Goal: Navigation & Orientation: Find specific page/section

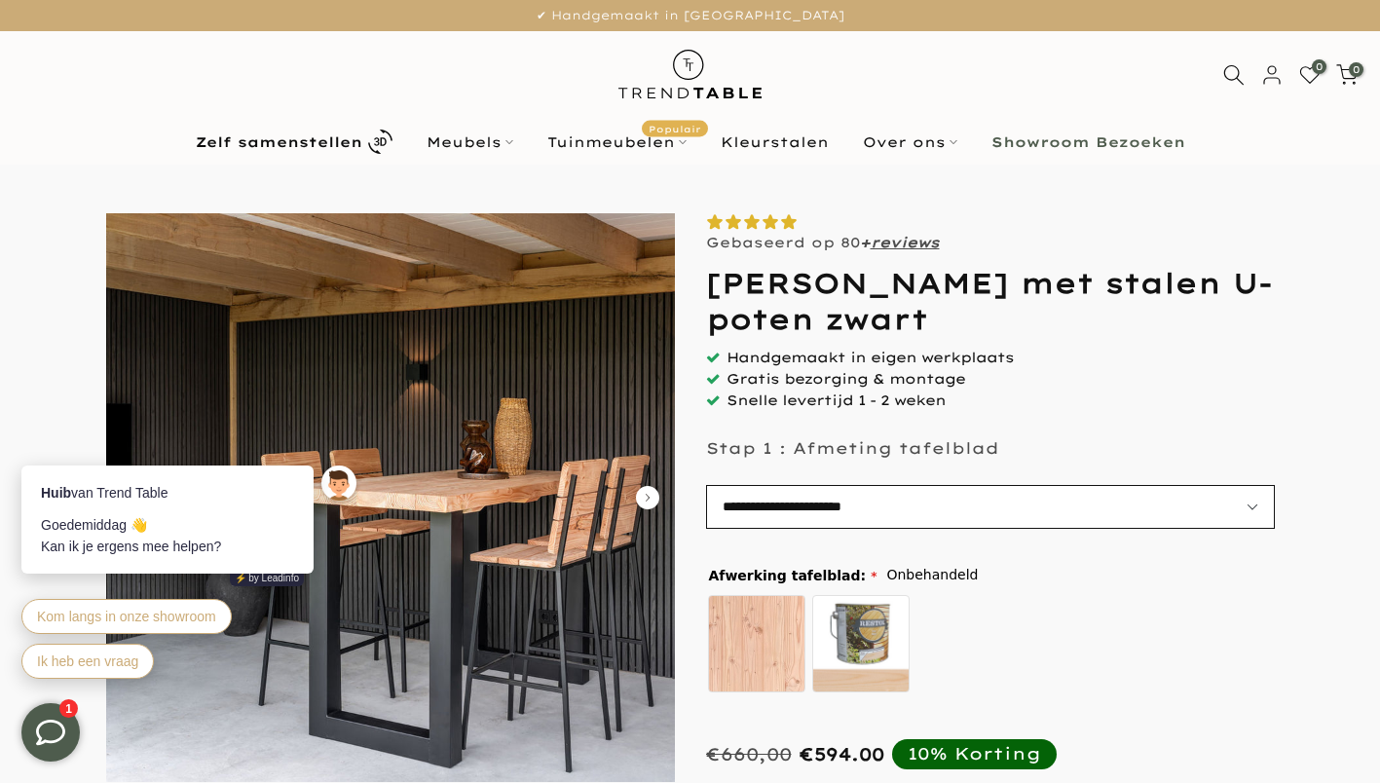
click at [1246, 502] on select "**********" at bounding box center [990, 507] width 569 height 44
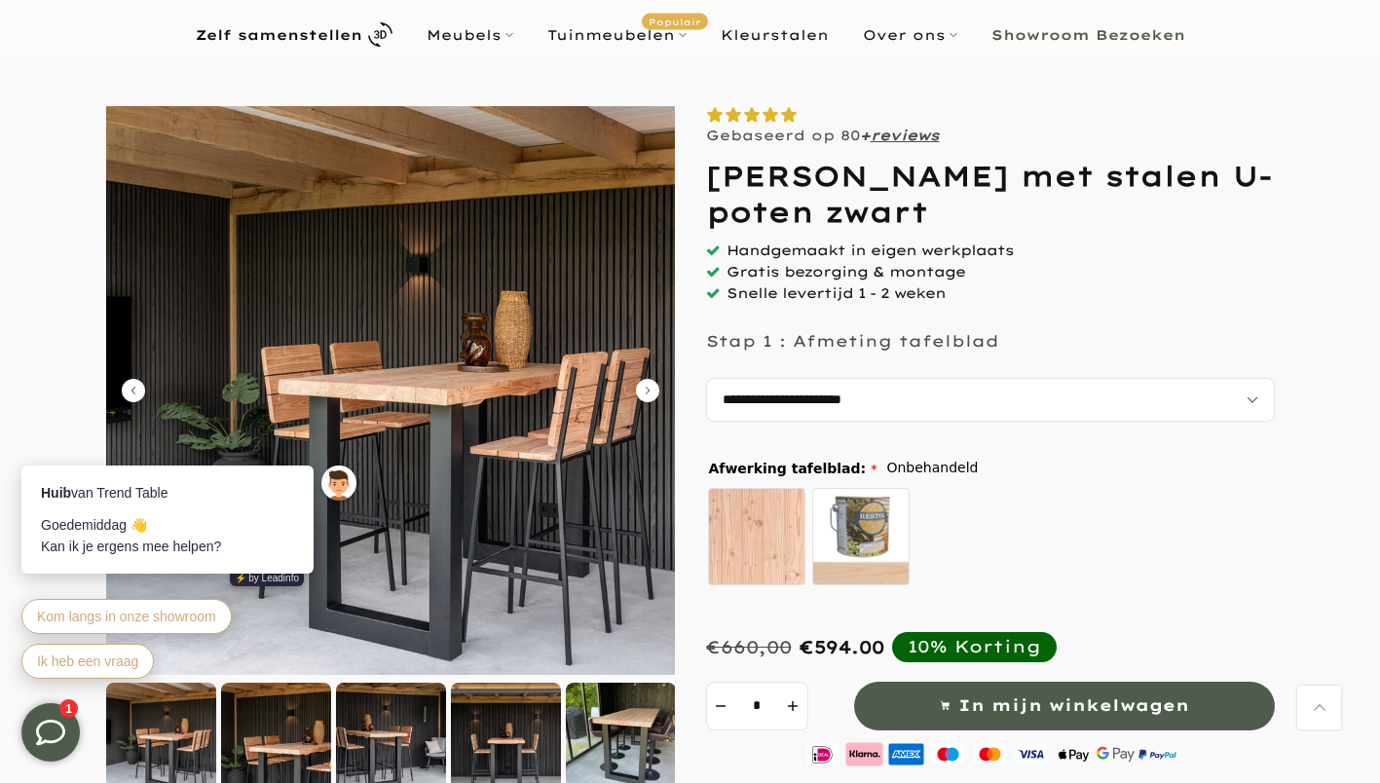
scroll to position [97, 0]
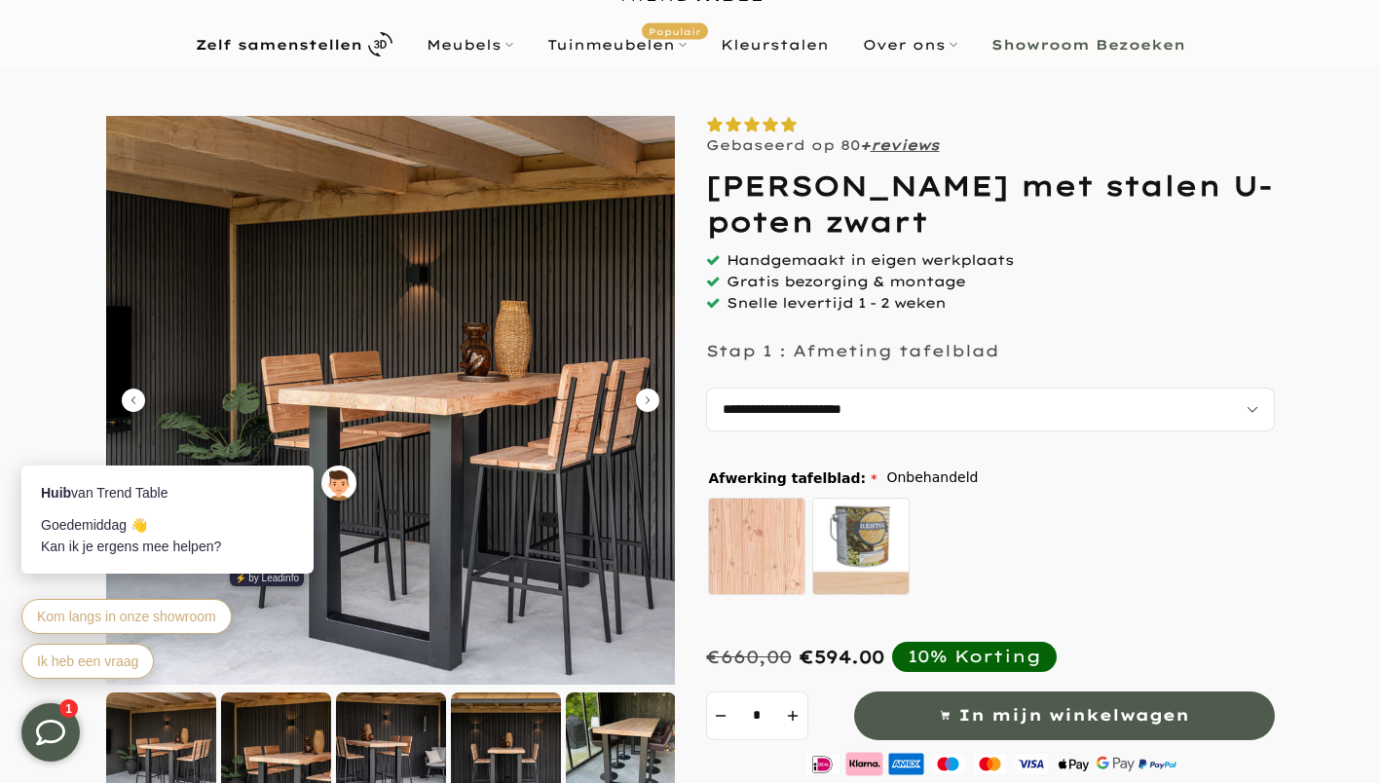
click at [640, 396] on icon "Carousel Next Arrow" at bounding box center [647, 400] width 23 height 23
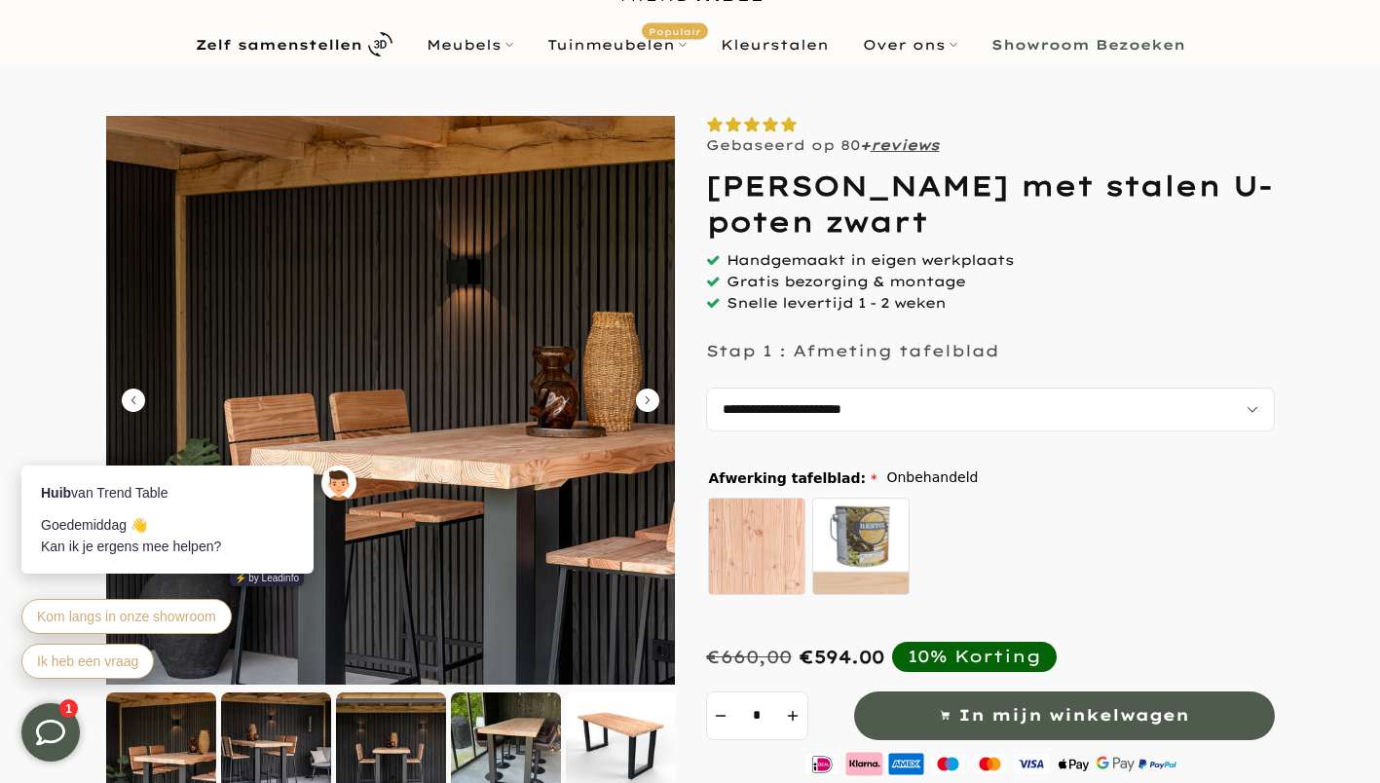
click at [640, 396] on icon "Carousel Next Arrow" at bounding box center [647, 400] width 23 height 23
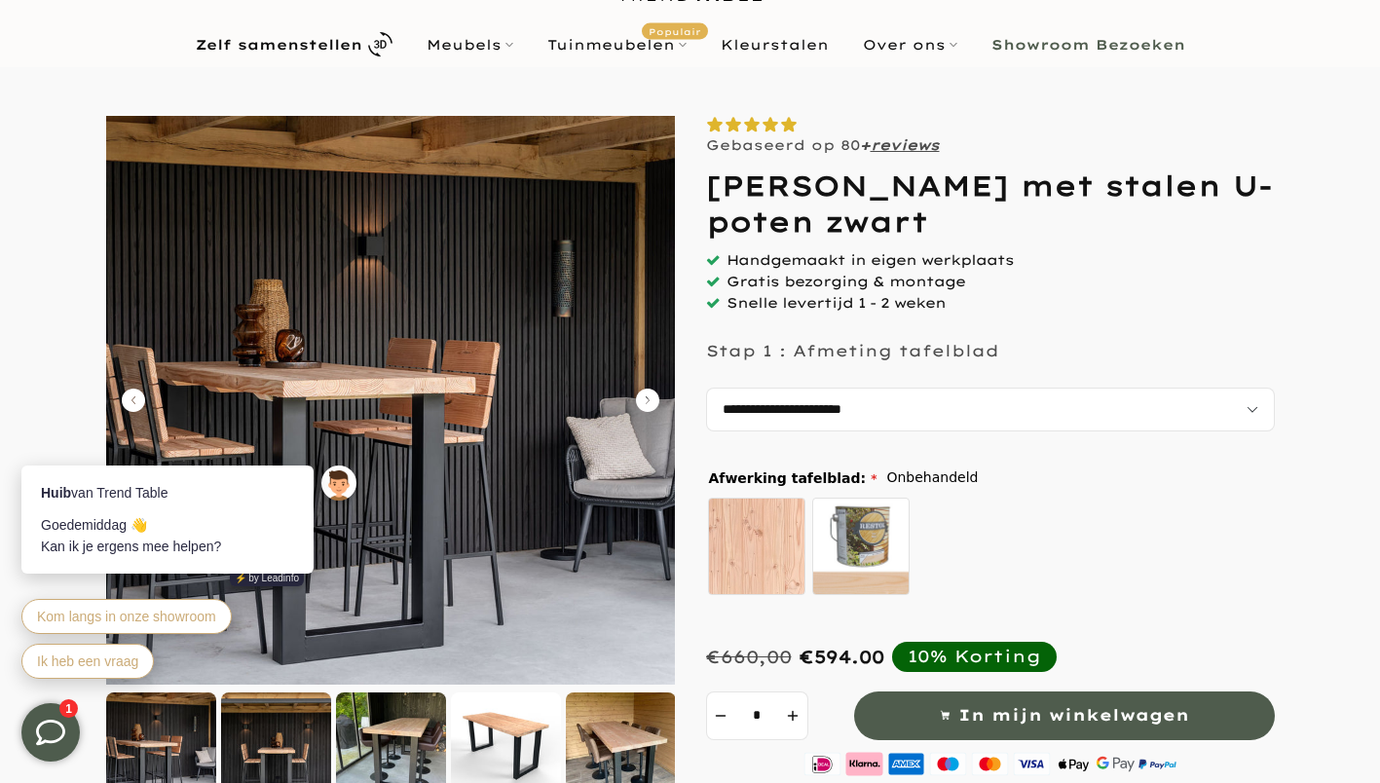
click at [640, 396] on icon "Carousel Next Arrow" at bounding box center [647, 400] width 23 height 23
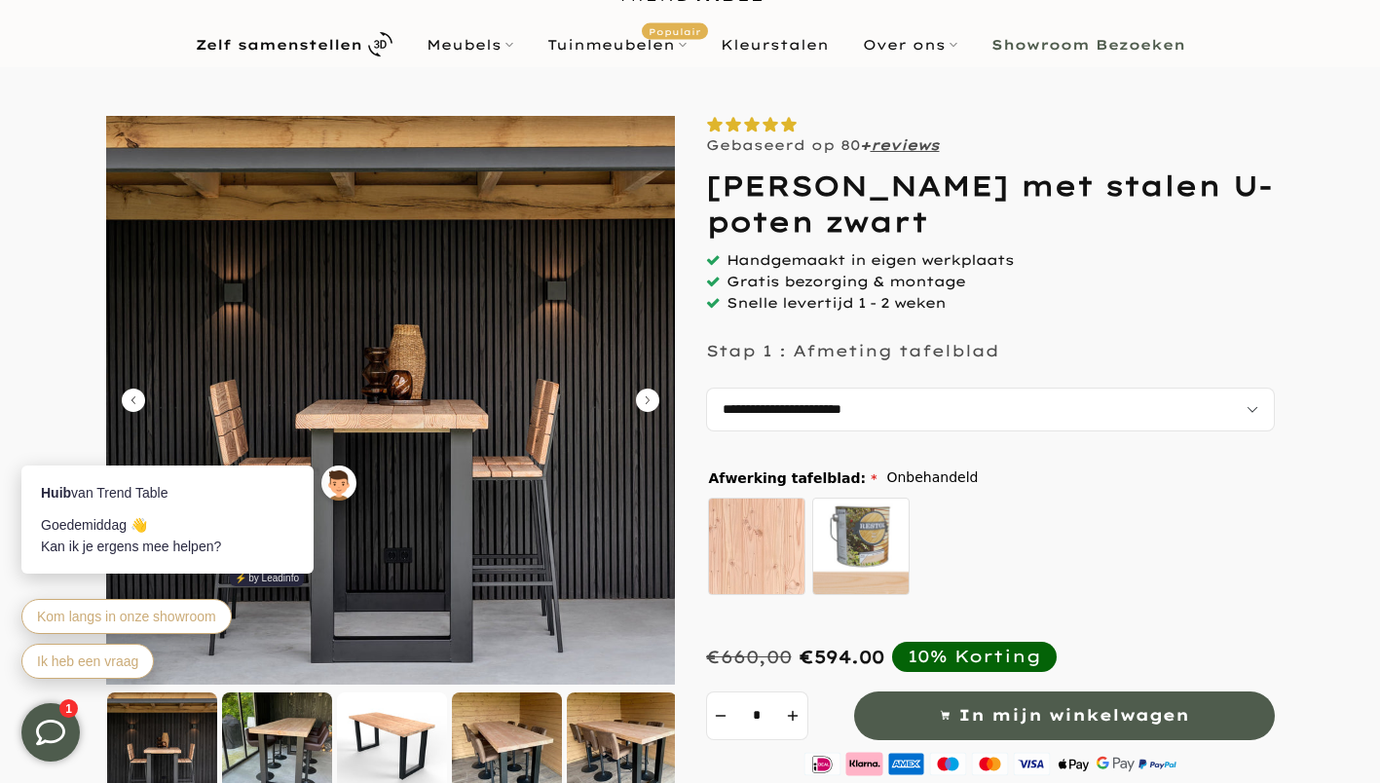
click at [640, 396] on icon "Carousel Next Arrow" at bounding box center [647, 400] width 23 height 23
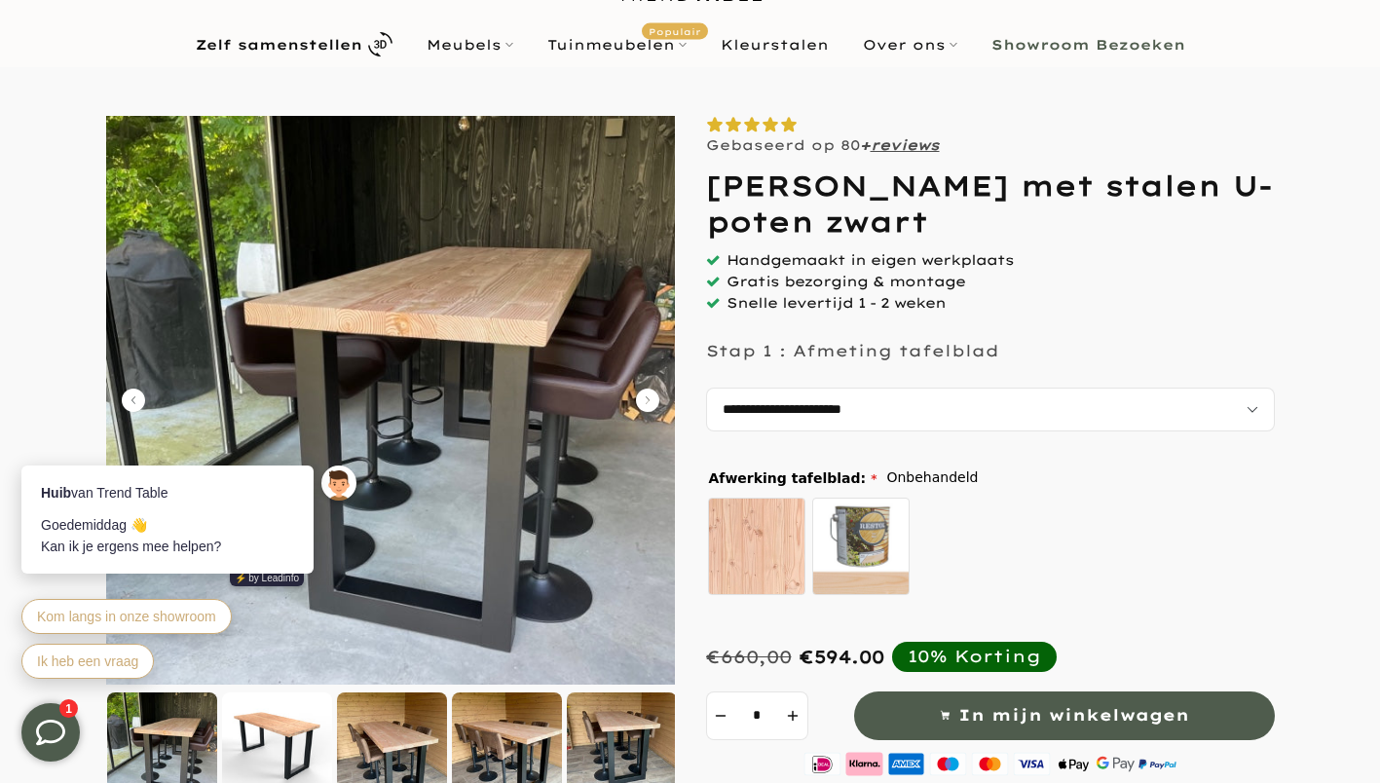
click at [640, 396] on icon "Carousel Next Arrow" at bounding box center [647, 400] width 23 height 23
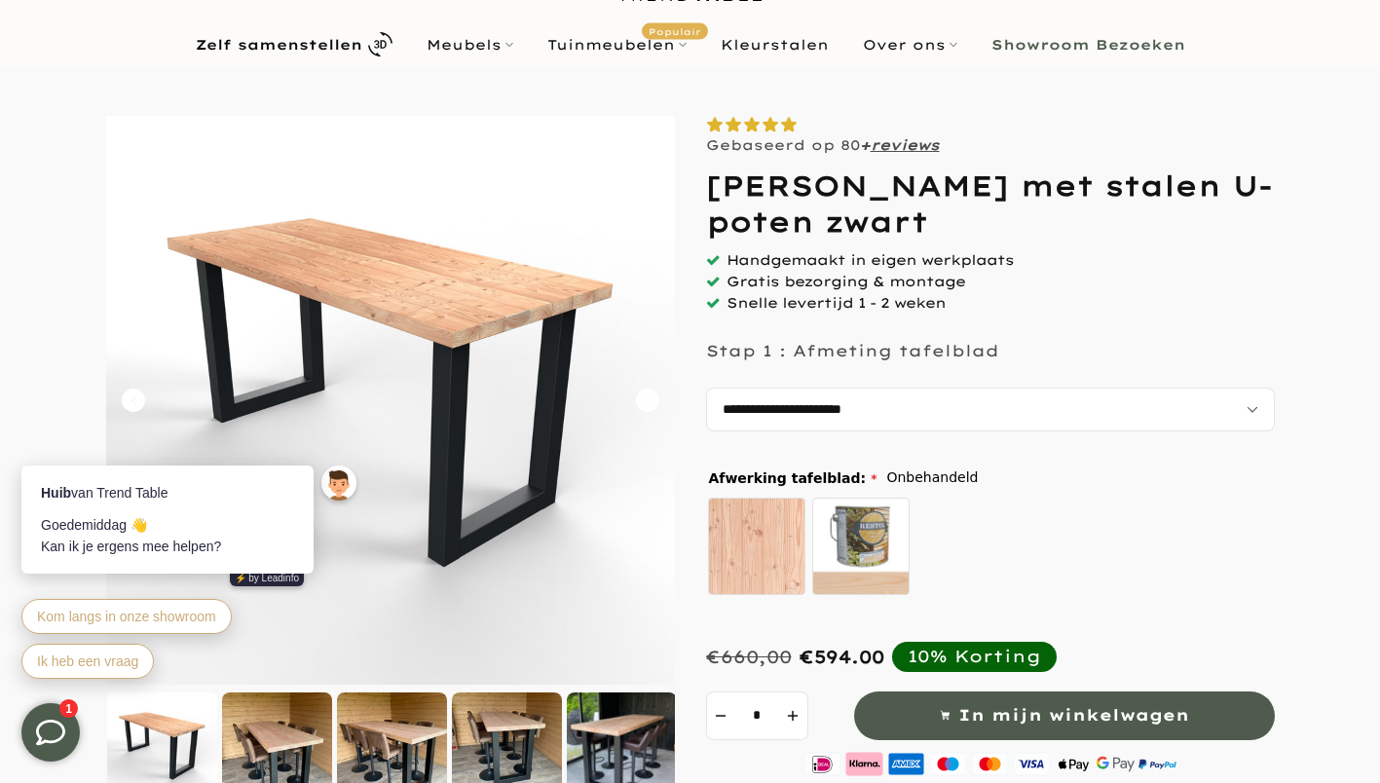
click at [640, 396] on icon "Carousel Next Arrow" at bounding box center [647, 400] width 23 height 23
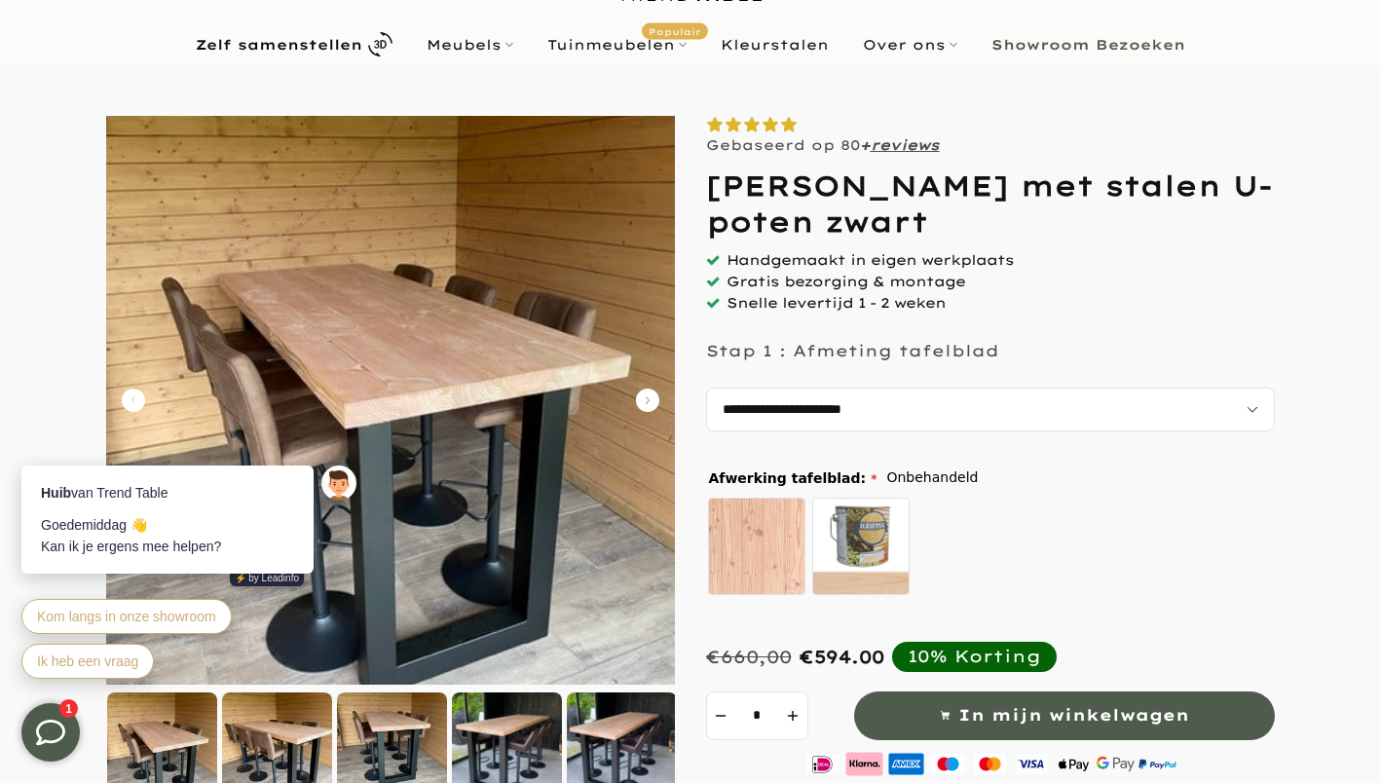
click at [640, 396] on icon "Carousel Next Arrow" at bounding box center [647, 400] width 23 height 23
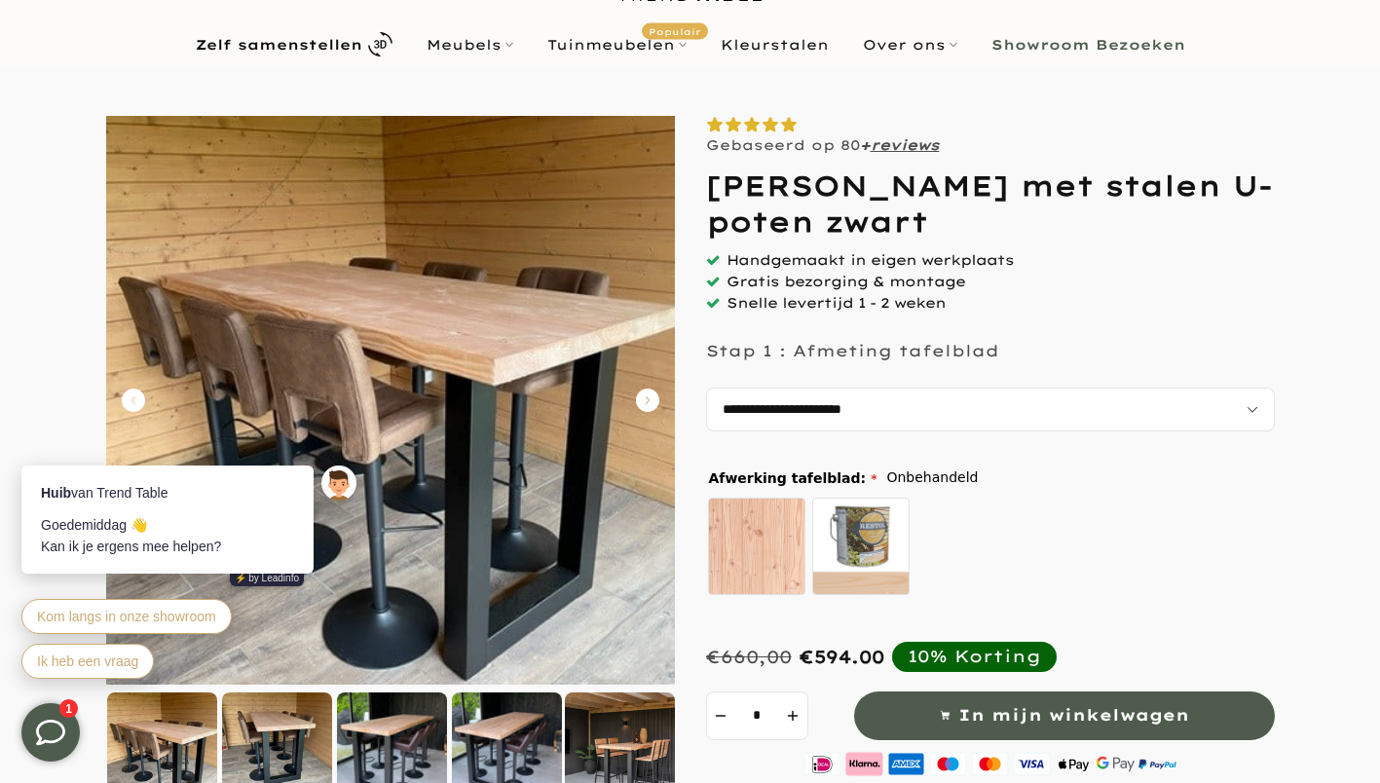
click at [640, 396] on icon "Carousel Next Arrow" at bounding box center [647, 400] width 23 height 23
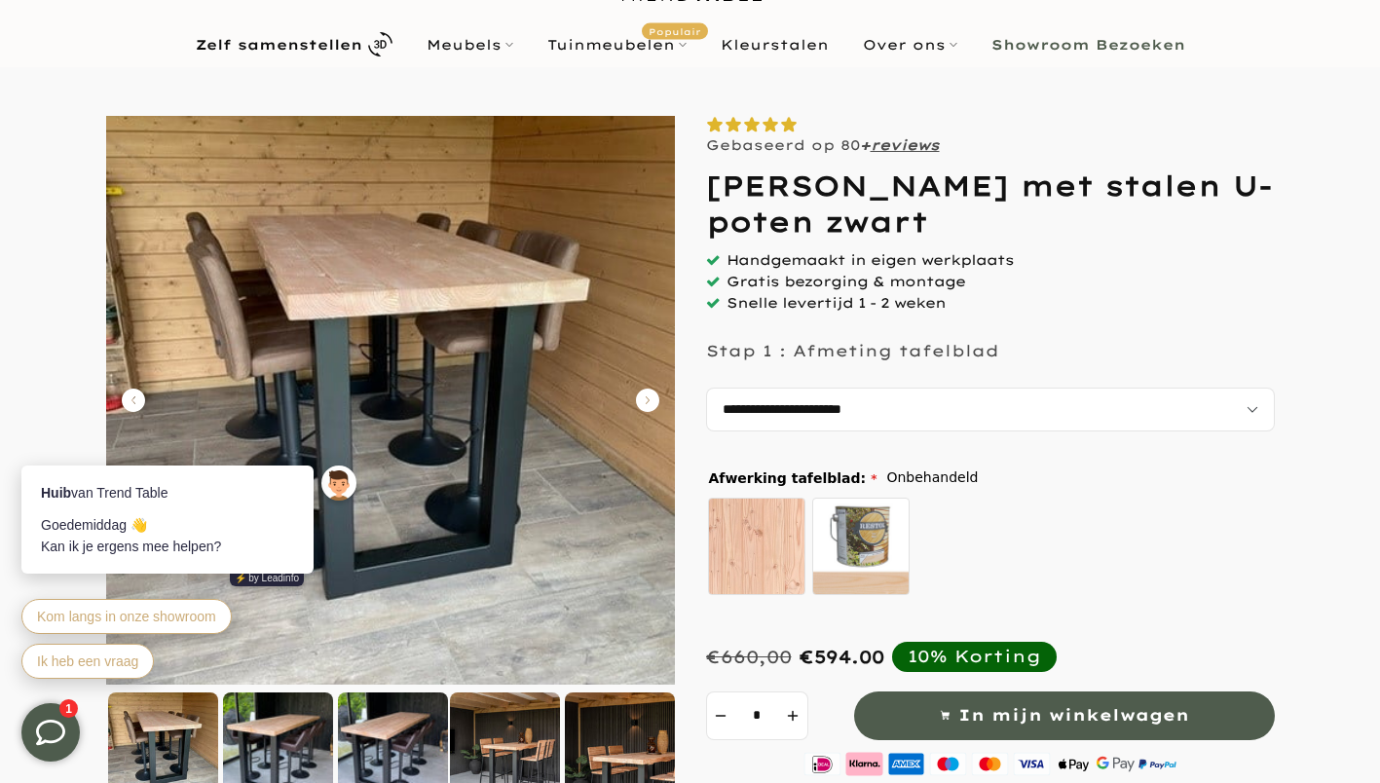
click at [131, 396] on body "Huib van Trend Table [PERSON_NAME] 👋 Kan ik je ergens mee helpen? ⚡️ by Leadinf…" at bounding box center [192, 537] width 380 height 332
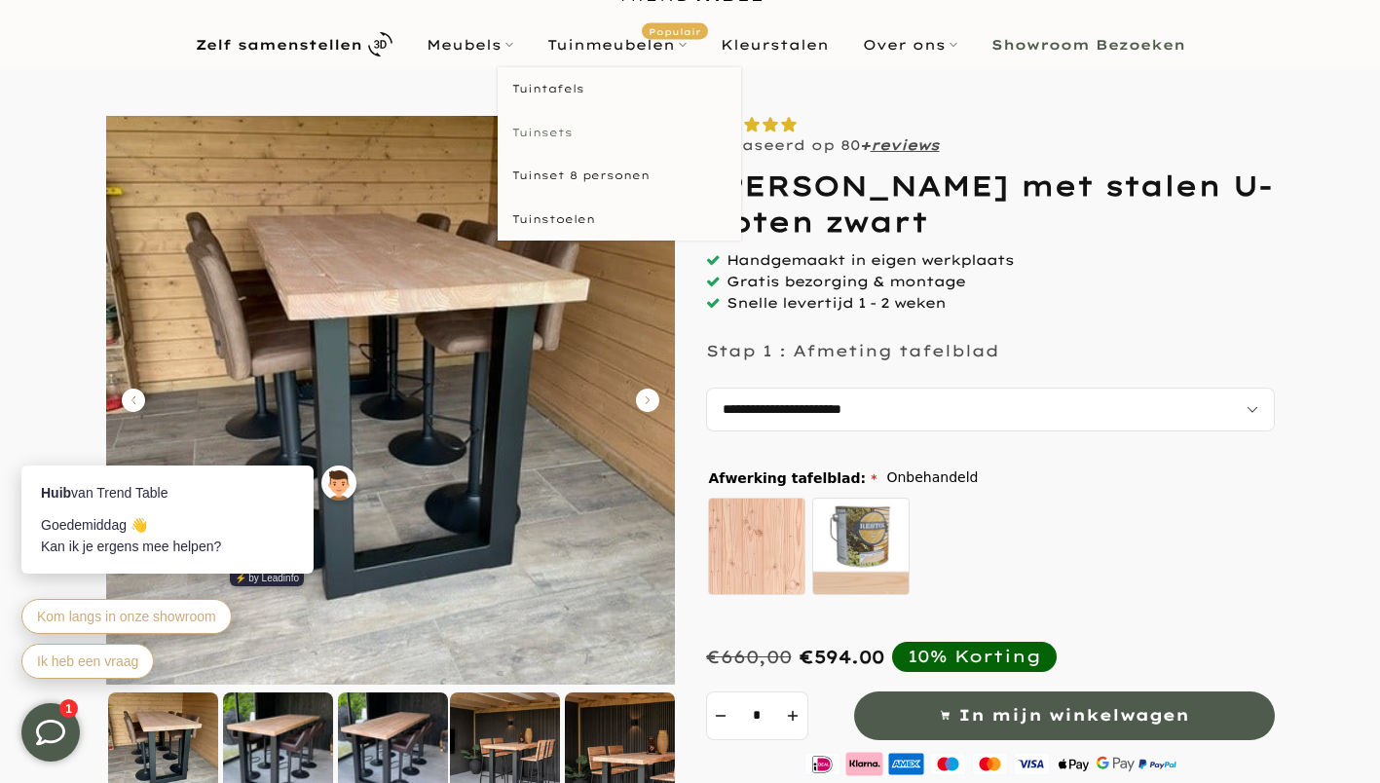
click at [553, 131] on link "Tuinsets" at bounding box center [619, 133] width 243 height 44
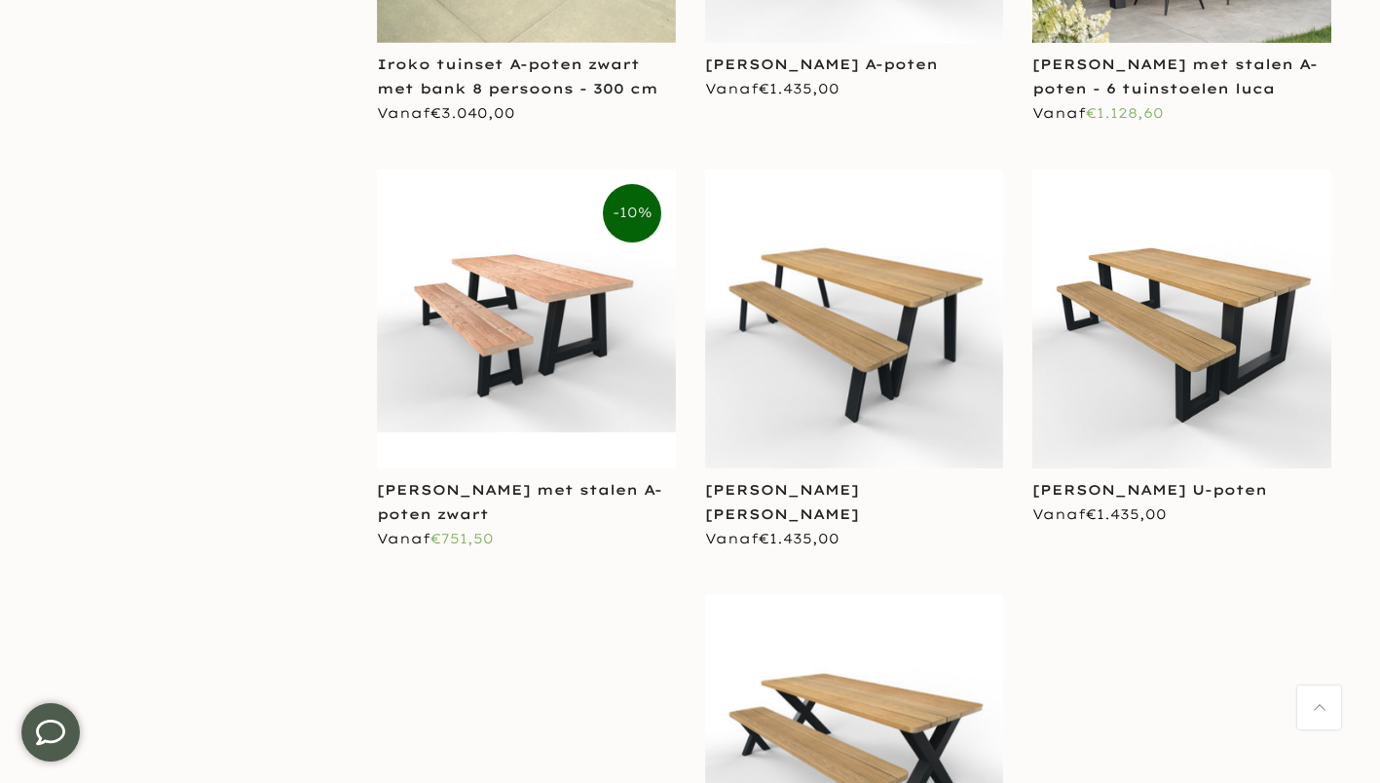
scroll to position [4674, 0]
